Goal: Task Accomplishment & Management: Use online tool/utility

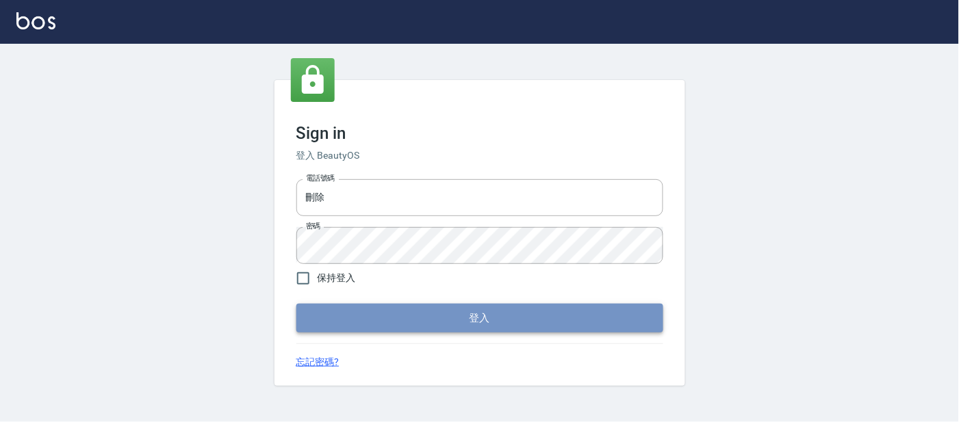
click at [501, 316] on button "登入" at bounding box center [479, 318] width 367 height 29
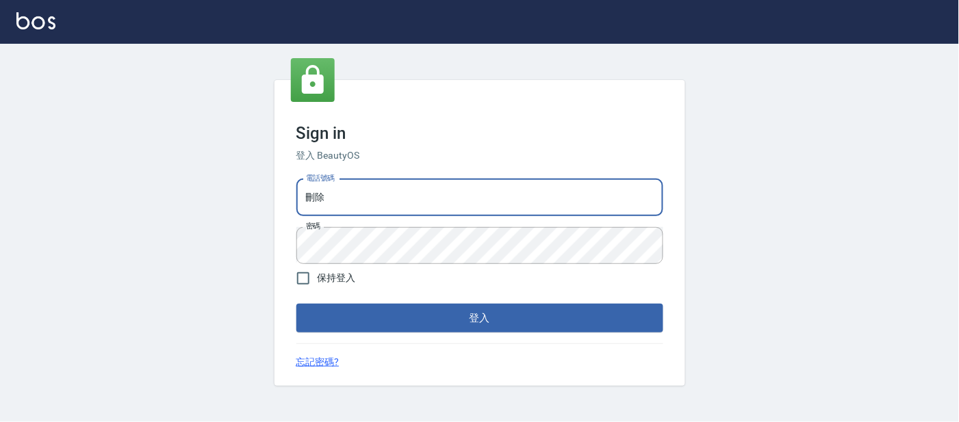
click at [378, 198] on input "刪除" at bounding box center [479, 197] width 367 height 37
type input "25866822"
click at [461, 331] on button "登入" at bounding box center [479, 318] width 367 height 29
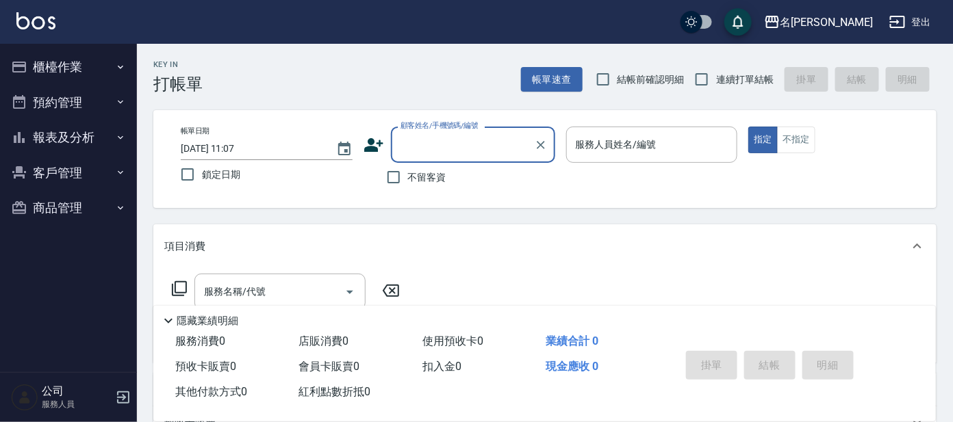
click at [110, 63] on button "櫃檯作業" at bounding box center [68, 67] width 126 height 36
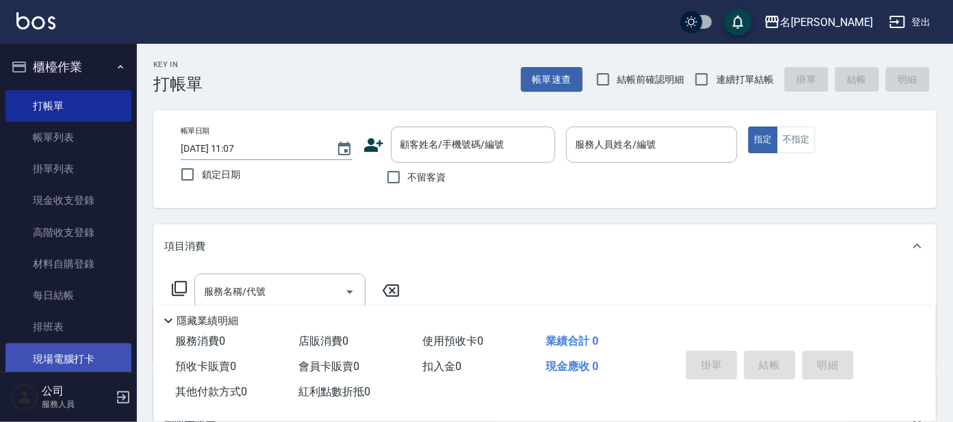
drag, startPoint x: 53, startPoint y: 355, endPoint x: 71, endPoint y: 353, distance: 17.2
click at [53, 355] on link "現場電腦打卡" at bounding box center [68, 359] width 126 height 31
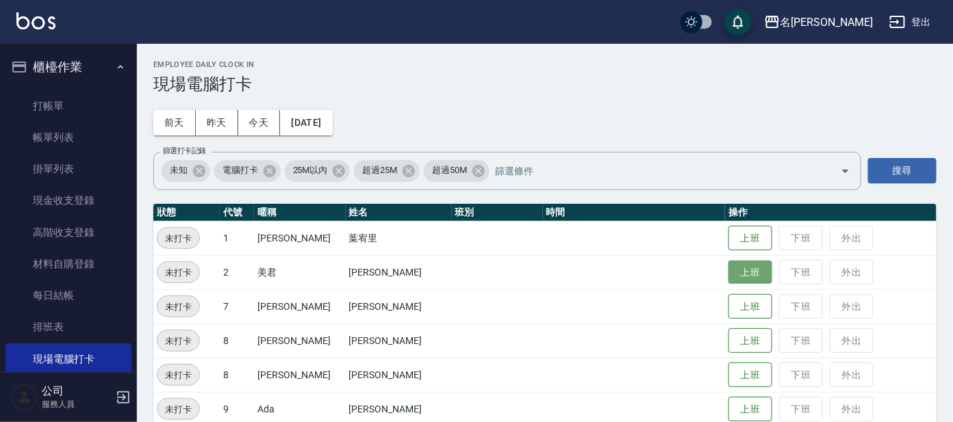
click at [744, 270] on button "上班" at bounding box center [751, 273] width 44 height 24
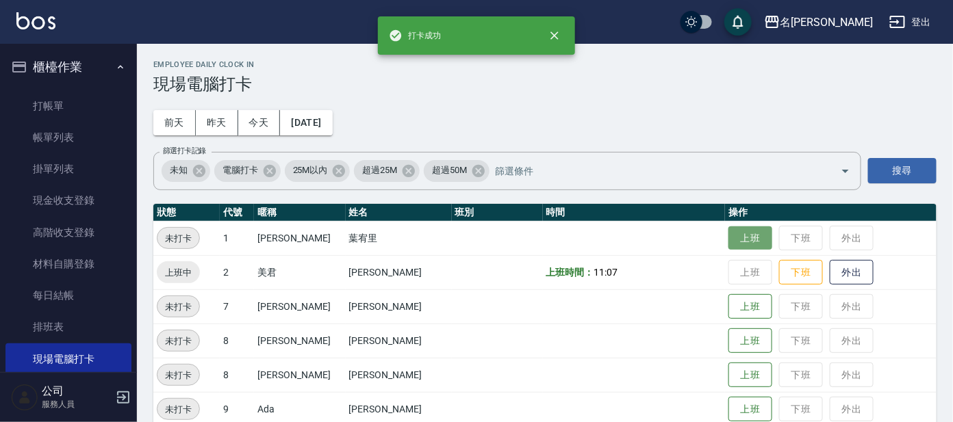
click at [735, 244] on button "上班" at bounding box center [751, 239] width 44 height 24
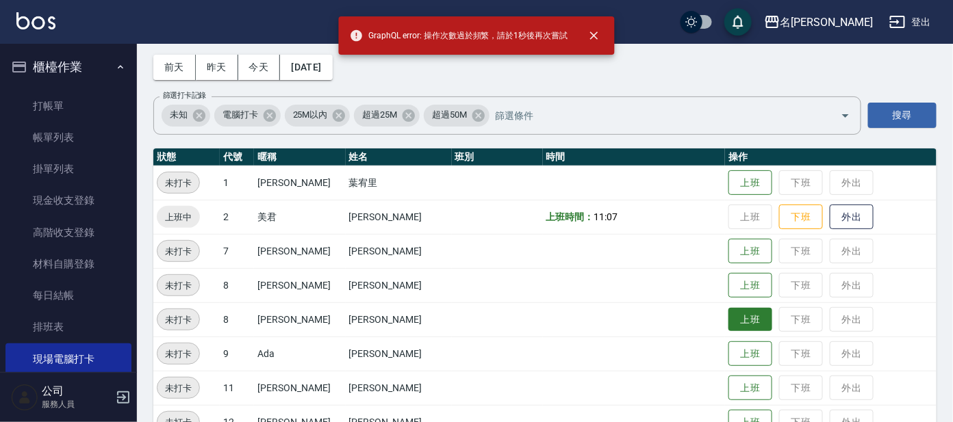
scroll to position [85, 0]
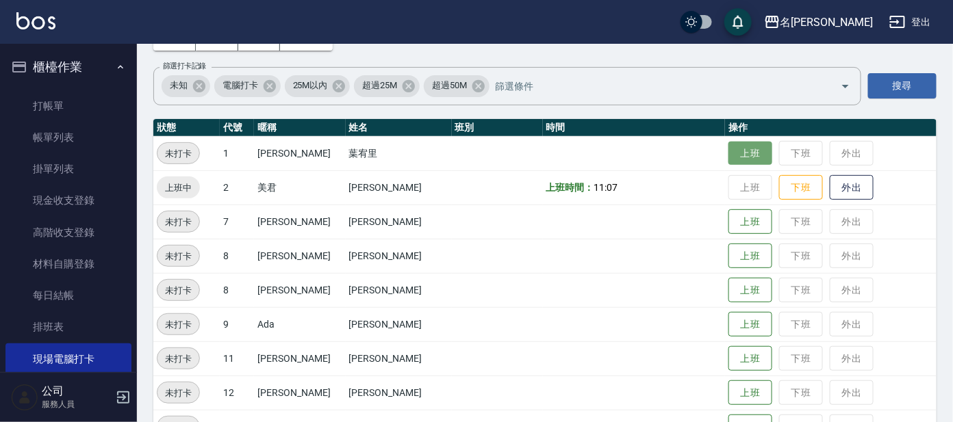
click at [733, 147] on button "上班" at bounding box center [751, 154] width 44 height 24
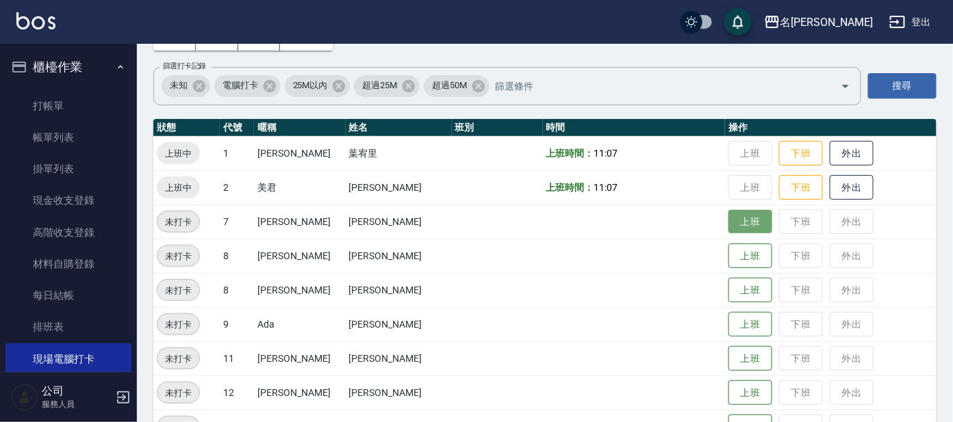
click at [729, 220] on button "上班" at bounding box center [751, 222] width 44 height 24
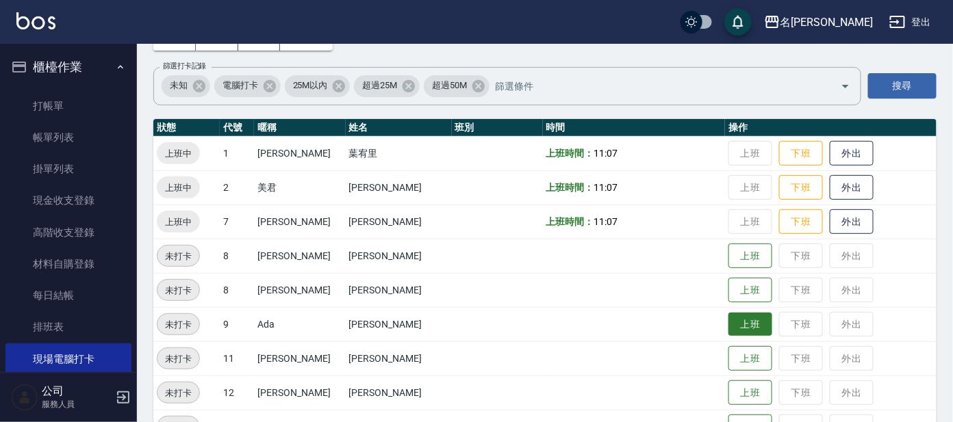
click at [729, 318] on button "上班" at bounding box center [751, 325] width 44 height 24
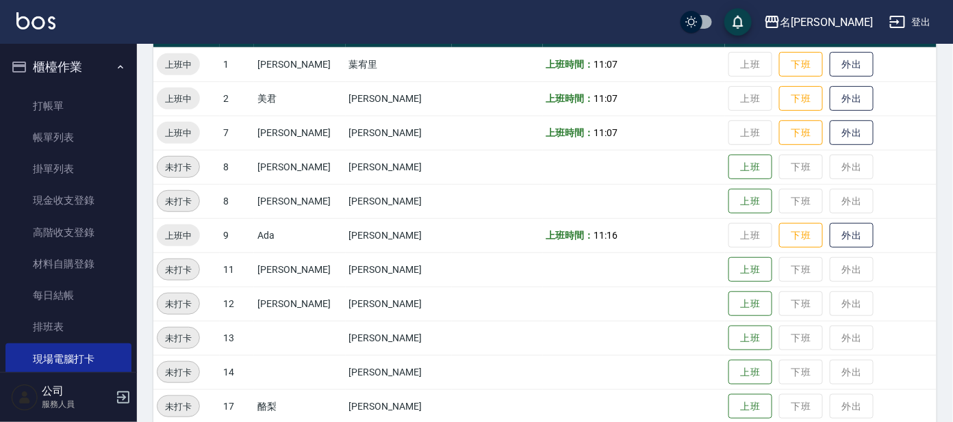
scroll to position [88, 0]
